Goal: Task Accomplishment & Management: Manage account settings

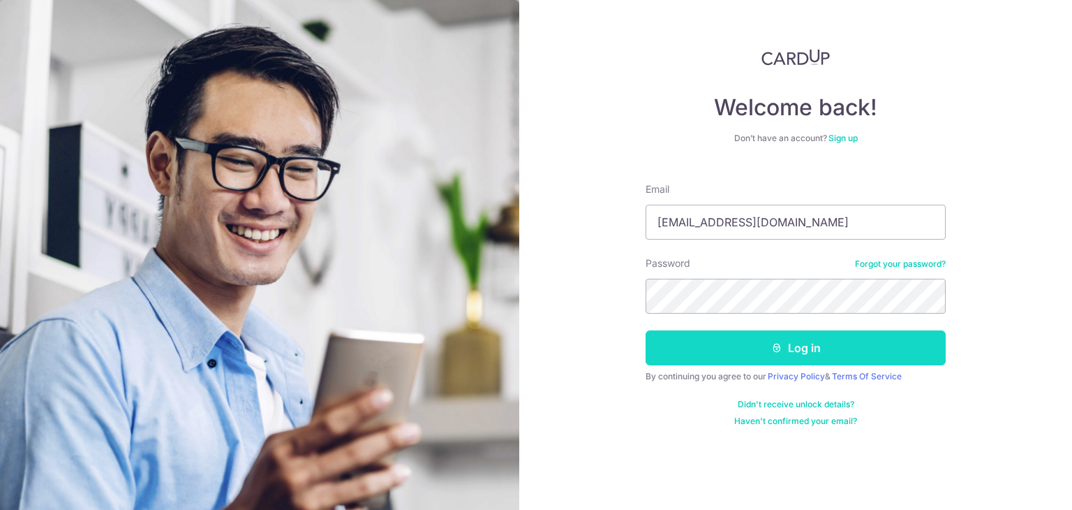
click at [782, 344] on button "Log in" at bounding box center [796, 347] width 300 height 35
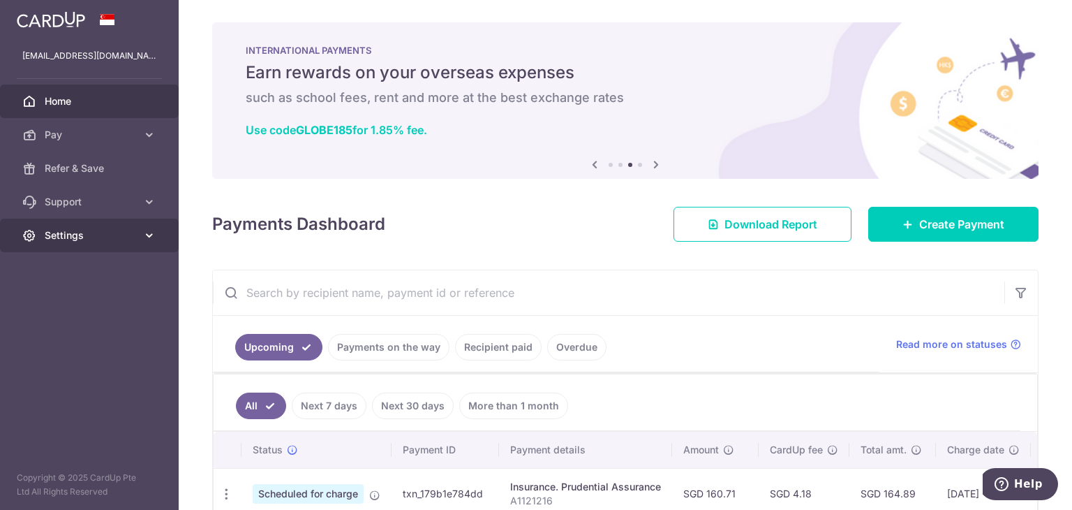
click at [88, 245] on link "Settings" at bounding box center [89, 236] width 179 height 34
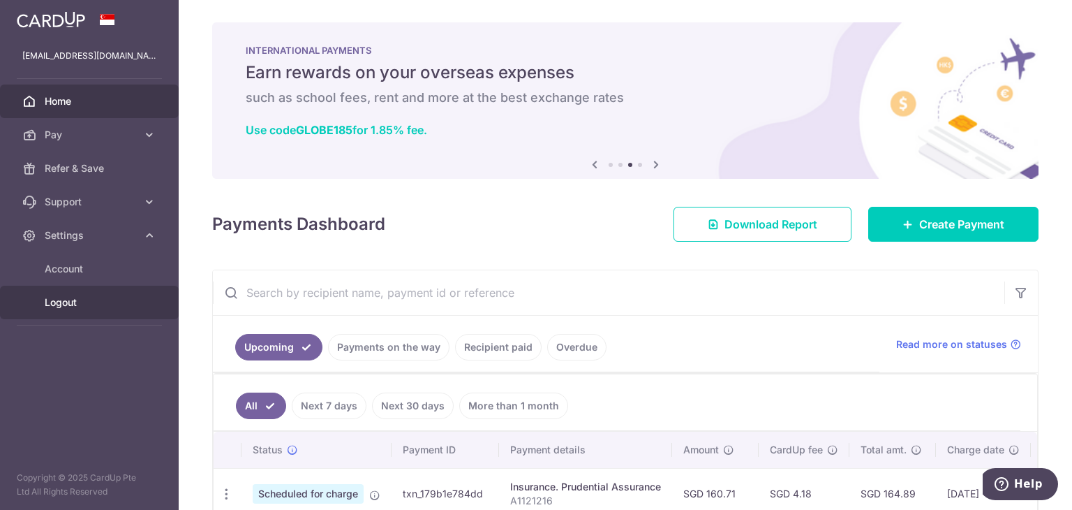
click at [90, 304] on span "Logout" at bounding box center [91, 302] width 92 height 14
